Goal: Task Accomplishment & Management: Manage account settings

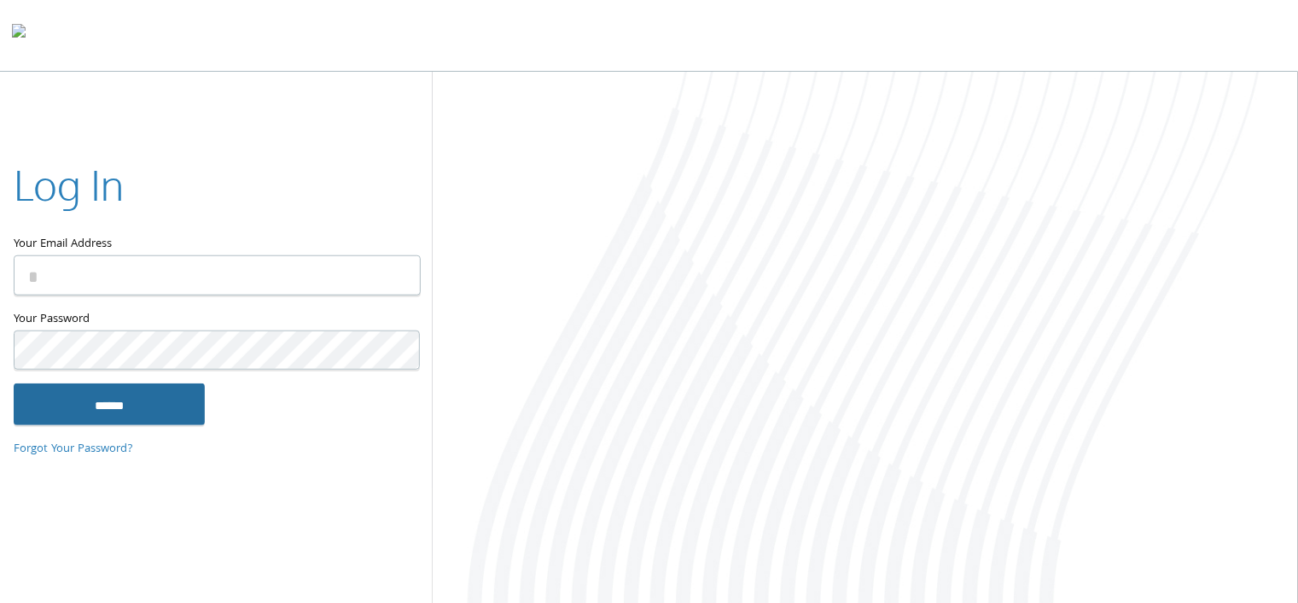
type input "**********"
click at [168, 408] on input "******" at bounding box center [109, 403] width 191 height 41
type input "**********"
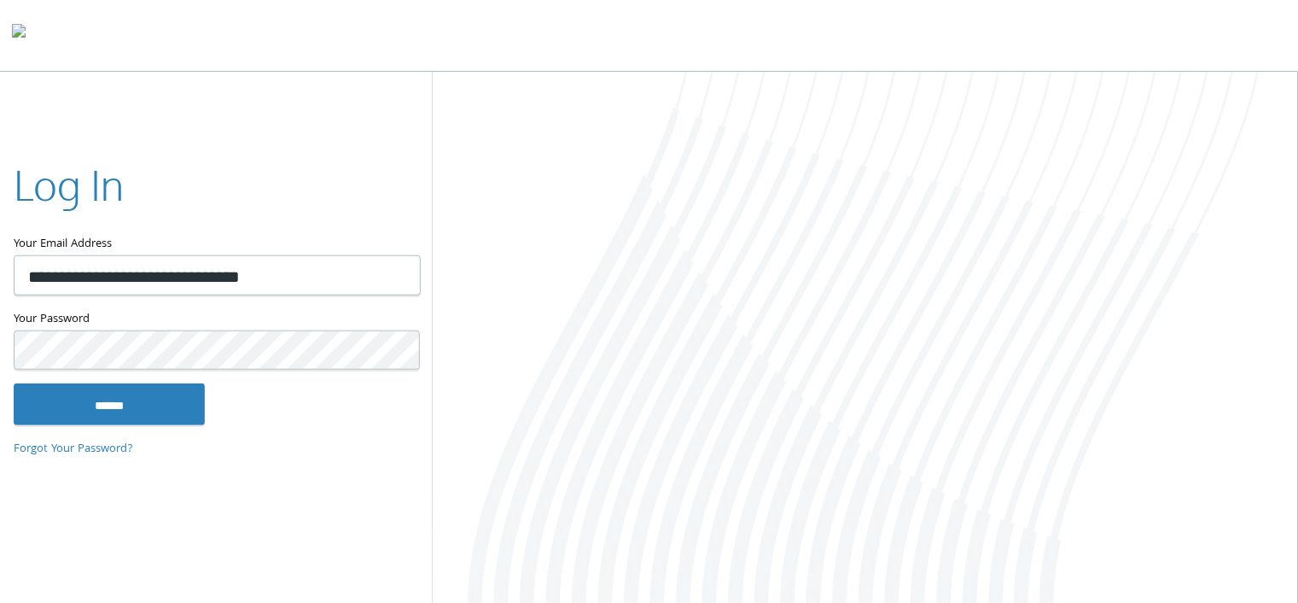
click at [1048, 147] on div at bounding box center [866, 339] width 866 height 534
